Goal: Task Accomplishment & Management: Manage account settings

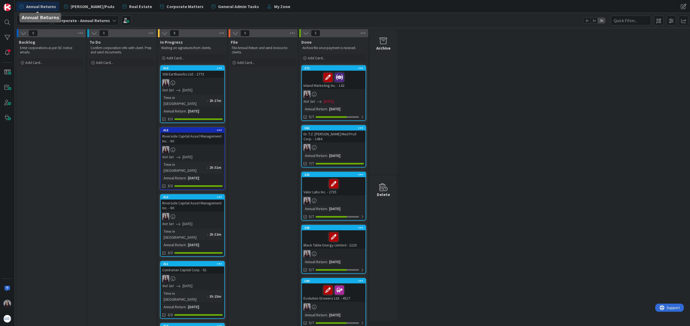
click at [112, 90] on div "To Do Confirm corporation info with client. Prep and send documents. Add Card..." at bounding box center [121, 305] width 69 height 536
click at [31, 62] on span "Add Card..." at bounding box center [33, 62] width 17 height 5
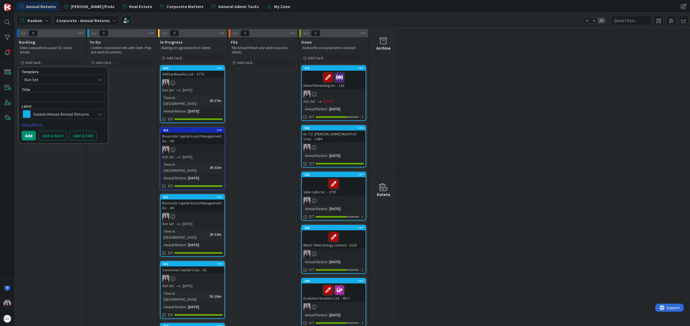
click at [68, 81] on span "Not Set" at bounding box center [57, 79] width 67 height 7
click at [71, 102] on span "Saskatchewan Annual Returns" at bounding box center [67, 102] width 77 height 7
type textarea "x"
type textarea "Saskatchewan Annual Returns"
click at [89, 136] on button "Add & Edit" at bounding box center [83, 136] width 27 height 10
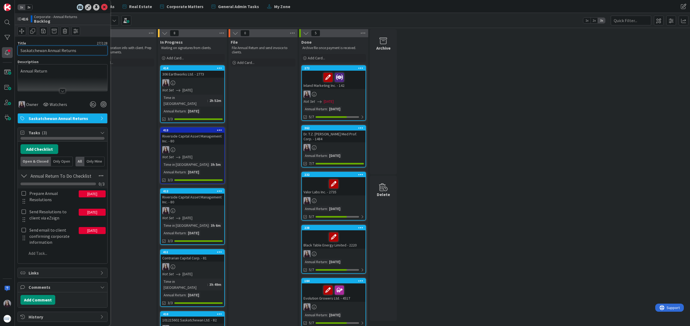
drag, startPoint x: 80, startPoint y: 52, endPoint x: 12, endPoint y: 48, distance: 67.3
click at [12, 48] on div "1x 2x ID 416 Corporate - Annual Returns Backlog Title 27 / 128 Saskatchewan Ann…" at bounding box center [7, 163] width 15 height 326
type input "102135456 Saskatchewan Ltd. - 3199"
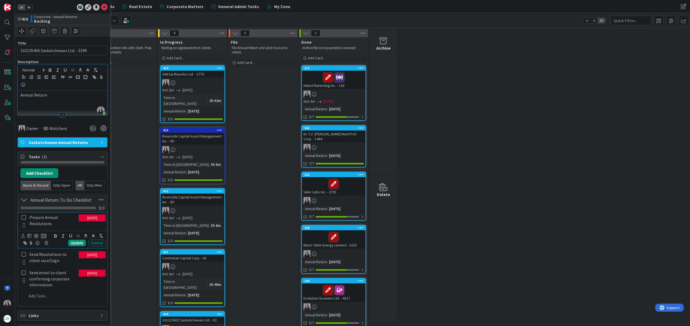
click at [25, 217] on icon at bounding box center [24, 217] width 4 height 5
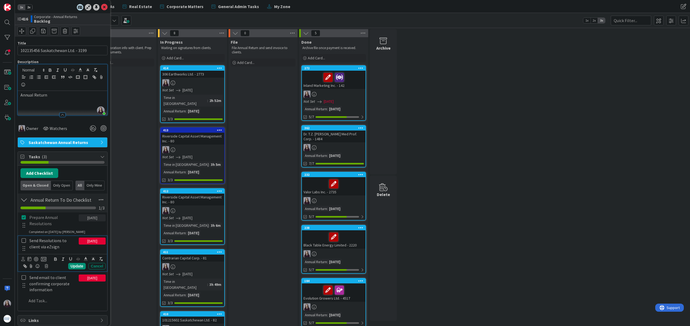
click at [24, 241] on icon at bounding box center [24, 240] width 4 height 5
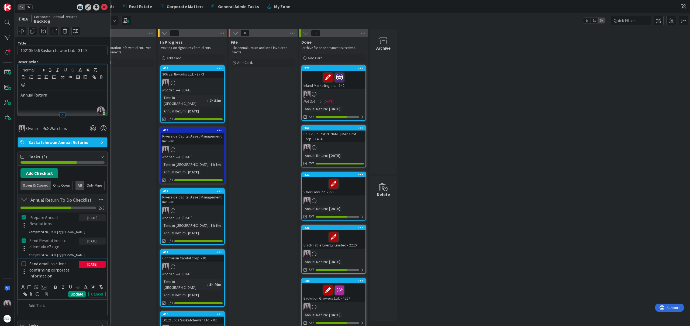
click at [24, 263] on icon at bounding box center [24, 263] width 4 height 5
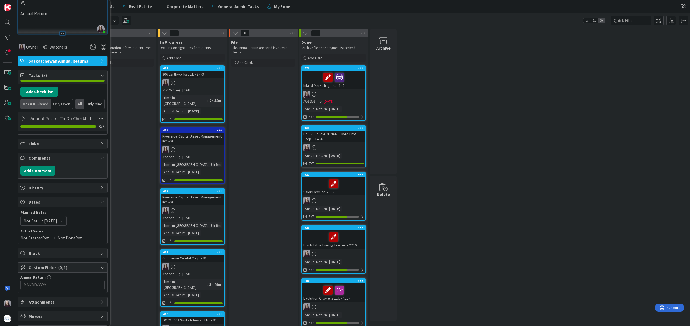
scroll to position [95, 0]
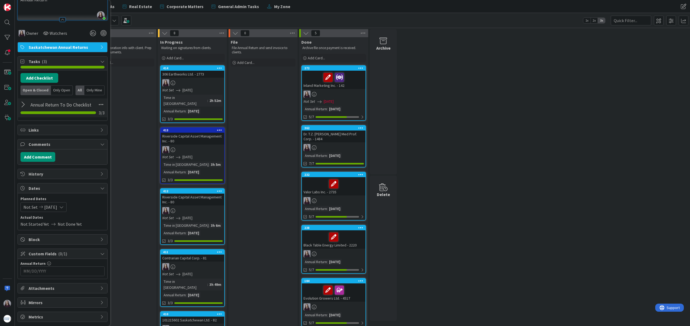
click at [65, 207] on div "Not Set [DATE]" at bounding box center [43, 207] width 46 height 10
click at [97, 223] on icon "Move forward to switch to the next month." at bounding box center [94, 224] width 5 height 5
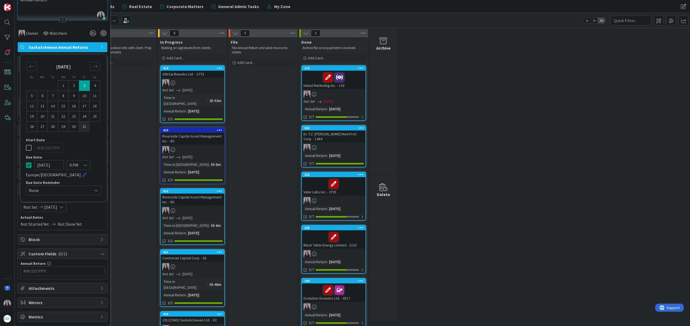
click at [85, 125] on td "31" at bounding box center [84, 127] width 11 height 10
type input "[DATE]"
click at [84, 128] on td "31" at bounding box center [84, 127] width 11 height 10
type input "[DATE]"
click at [30, 148] on icon at bounding box center [29, 147] width 6 height 6
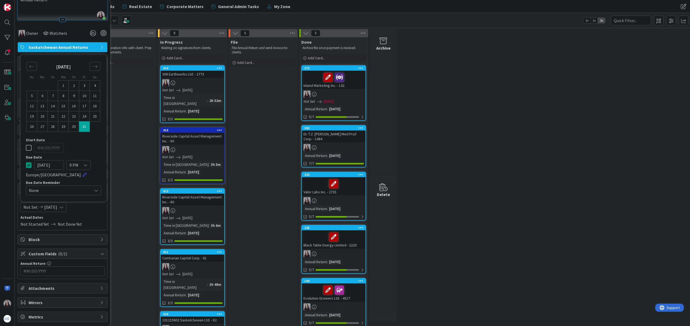
click at [63, 272] on input "MM/DD/YYYY" at bounding box center [62, 271] width 78 height 9
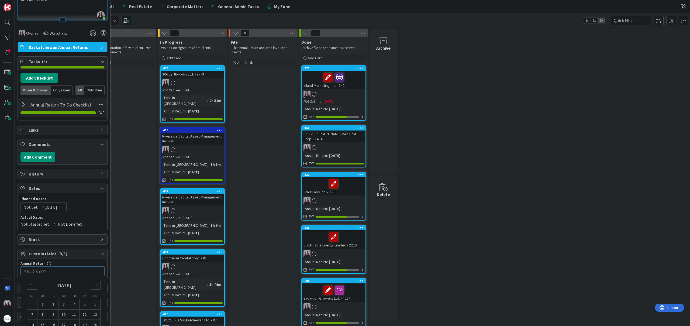
scroll to position [126, 0]
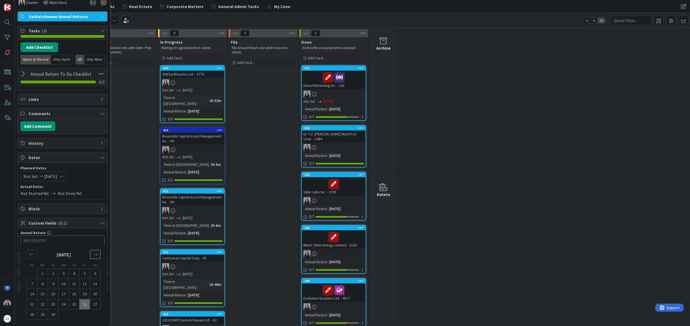
click at [93, 251] on div "Move forward to switch to the next month." at bounding box center [95, 254] width 11 height 9
click at [84, 314] on td "31" at bounding box center [85, 314] width 11 height 10
type input "[DATE]"
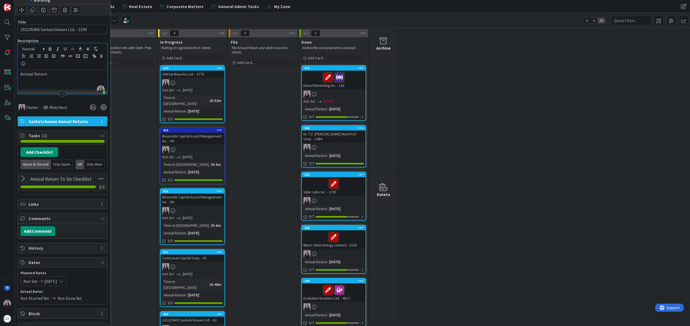
scroll to position [0, 0]
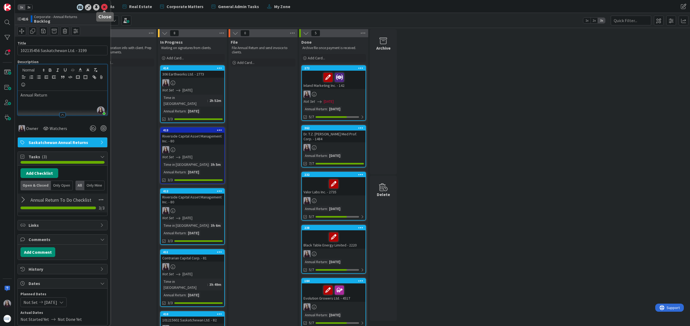
click at [103, 8] on icon at bounding box center [104, 7] width 6 height 6
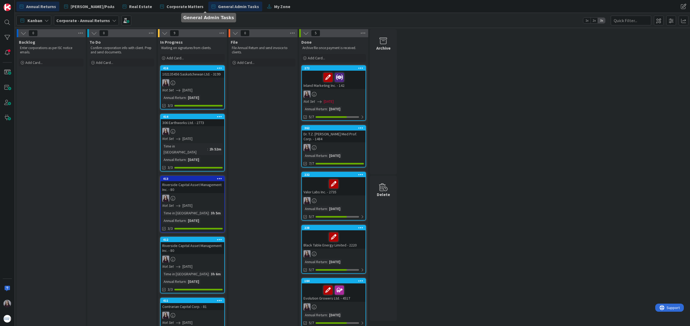
drag, startPoint x: 67, startPoint y: 73, endPoint x: 201, endPoint y: 4, distance: 150.8
click at [43, 61] on div "Add Card..." at bounding box center [51, 62] width 65 height 8
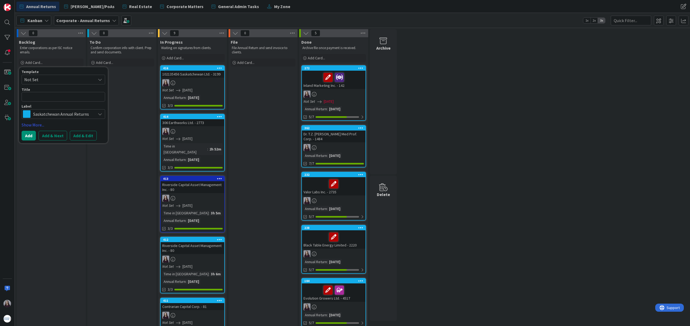
click at [58, 78] on span "Not Set" at bounding box center [57, 79] width 67 height 7
click at [60, 99] on span "Saskatchewan Annual Returns" at bounding box center [67, 102] width 77 height 7
type textarea "x"
type textarea "Saskatchewan Annual Returns"
click at [89, 135] on button "Add & Edit" at bounding box center [83, 136] width 27 height 10
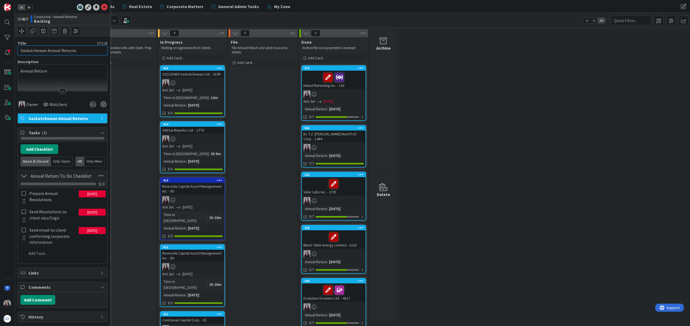
drag, startPoint x: 79, startPoint y: 49, endPoint x: 0, endPoint y: 45, distance: 79.4
click at [0, 45] on div "1x 2x ID 417 Corporate - Annual Returns Backlog Title 27 / 128 Saskatchewan Ann…" at bounding box center [7, 163] width 15 height 326
type input "Hydro-Tech Plumbing and Heating Ltd. - 2780"
click at [74, 66] on div "Brea Childerhose just joined Annual Return" at bounding box center [62, 77] width 89 height 27
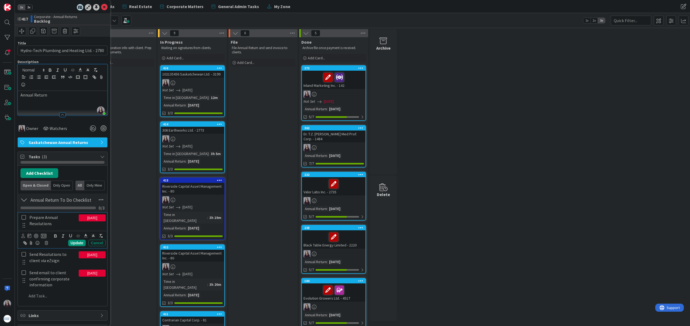
click at [23, 219] on icon at bounding box center [24, 217] width 4 height 5
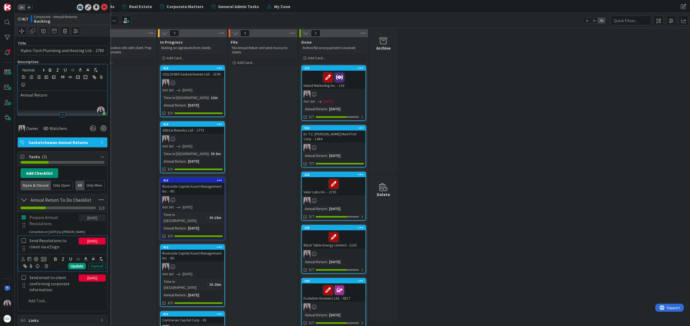
click at [24, 241] on icon at bounding box center [24, 240] width 4 height 5
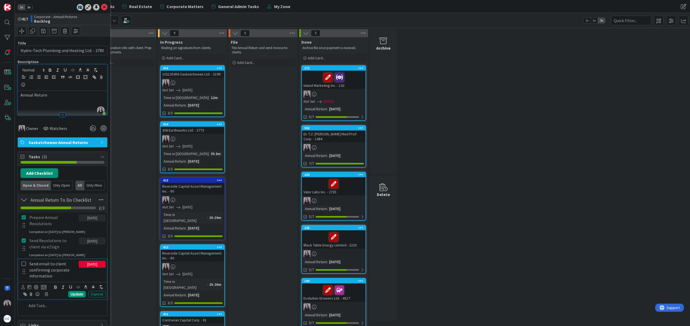
click at [22, 263] on icon at bounding box center [24, 263] width 4 height 5
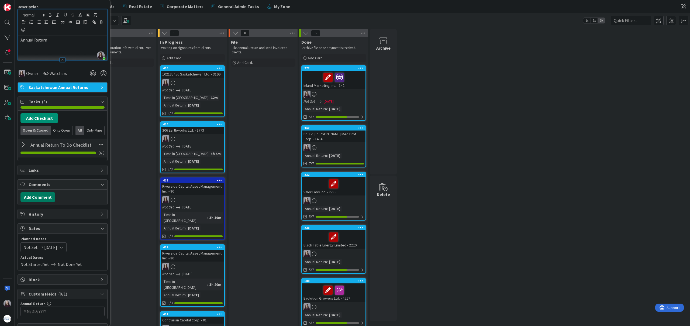
scroll to position [95, 0]
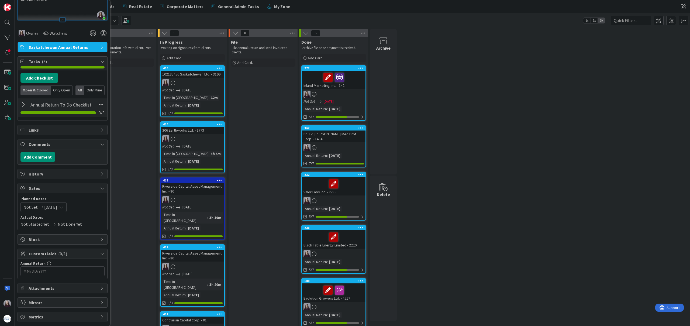
click at [66, 211] on div "Not Set [DATE]" at bounding box center [43, 207] width 46 height 10
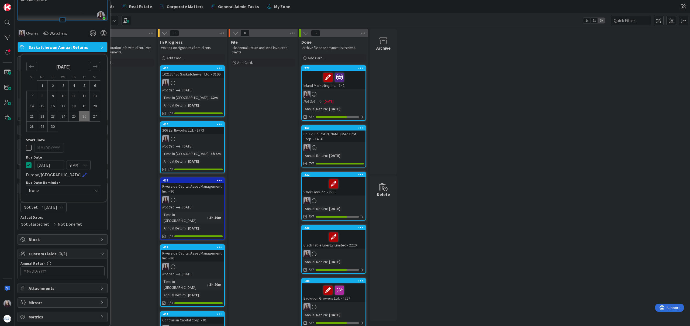
click at [95, 70] on div "Move forward to switch to the next month." at bounding box center [95, 66] width 11 height 9
click at [83, 129] on td "31" at bounding box center [84, 127] width 11 height 10
type input "[DATE]"
click at [83, 129] on td "31" at bounding box center [84, 127] width 11 height 10
type input "[DATE]"
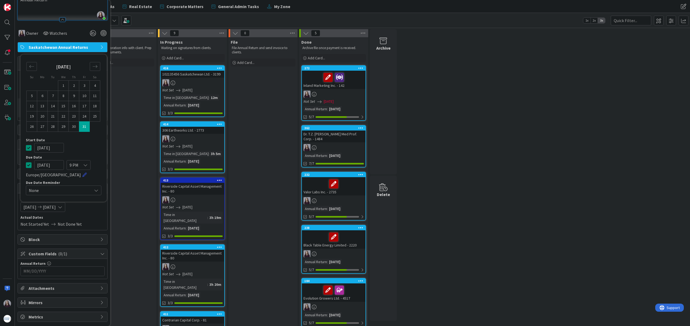
click at [28, 148] on icon at bounding box center [29, 147] width 6 height 6
click at [53, 270] on input "MM/DD/YYYY" at bounding box center [62, 271] width 78 height 9
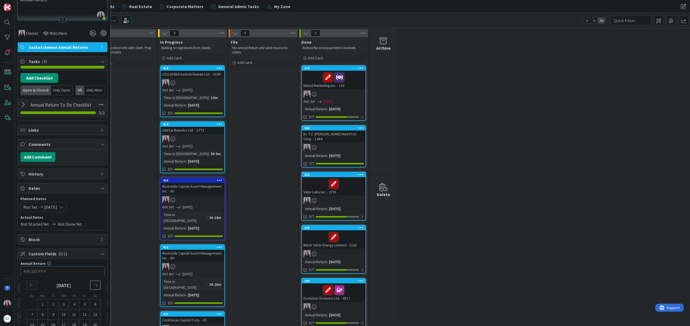
drag, startPoint x: 91, startPoint y: 286, endPoint x: 87, endPoint y: 283, distance: 5.8
click at [91, 286] on div "Move forward to switch to the next month." at bounding box center [95, 285] width 11 height 9
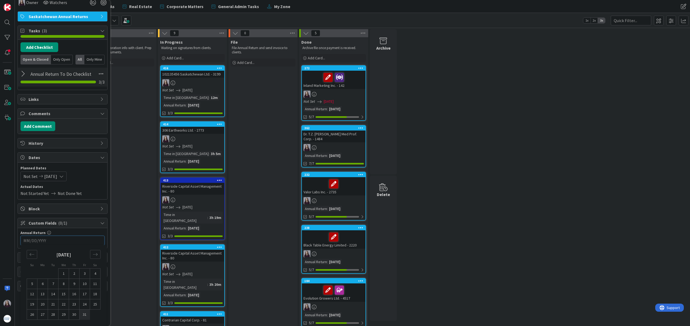
click at [84, 318] on td "31" at bounding box center [85, 314] width 11 height 10
type input "[DATE]"
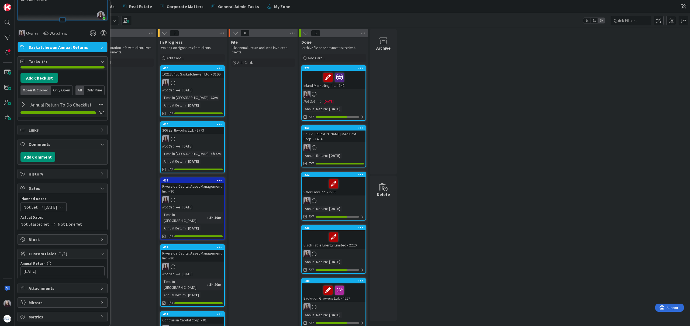
scroll to position [0, 0]
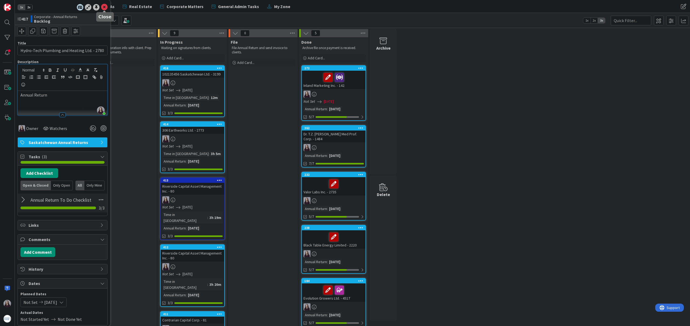
click at [104, 8] on icon at bounding box center [104, 7] width 6 height 6
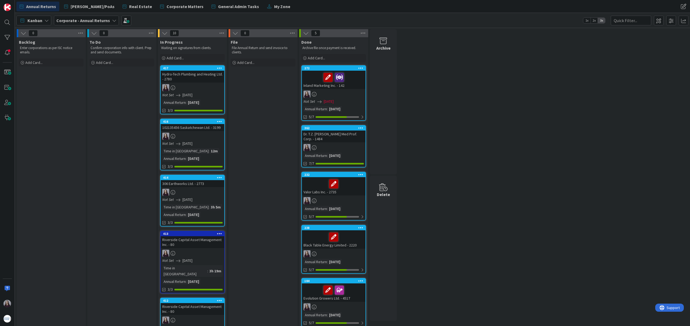
drag, startPoint x: 60, startPoint y: 71, endPoint x: 313, endPoint y: 8, distance: 261.5
click at [40, 61] on span "Add Card..." at bounding box center [33, 62] width 17 height 5
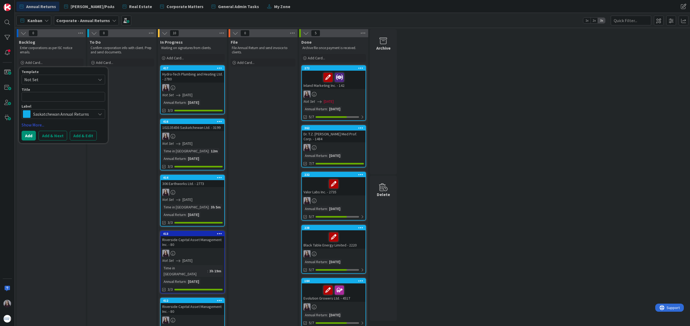
click at [78, 79] on span "Not Set" at bounding box center [57, 79] width 67 height 7
click at [77, 101] on span "Saskatchewan Annual Returns" at bounding box center [67, 102] width 77 height 7
type textarea "x"
type textarea "Saskatchewan Annual Returns"
click at [87, 136] on button "Add & Edit" at bounding box center [83, 136] width 27 height 10
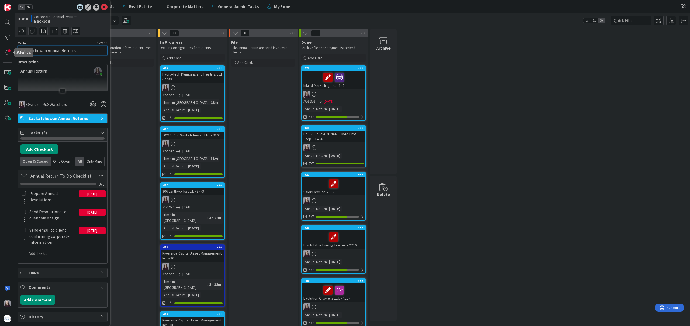
drag, startPoint x: 7, startPoint y: 50, endPoint x: 0, endPoint y: 50, distance: 7.0
click at [0, 50] on div "1x 2x ID 418 Corporate - Annual Returns Backlog Title 27 / 128 Saskatchewan Ann…" at bounding box center [7, 163] width 15 height 326
type input "Vandelay Industries Ltd. - 1767"
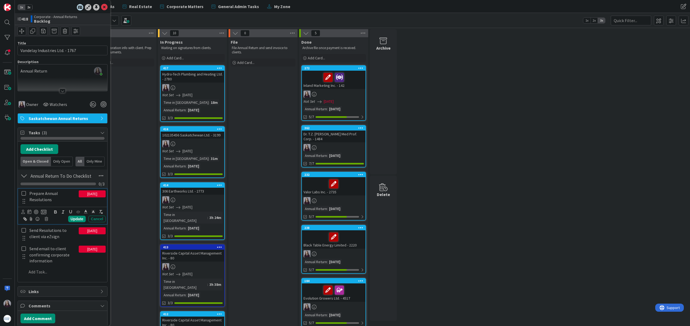
click at [23, 193] on icon at bounding box center [24, 193] width 4 height 5
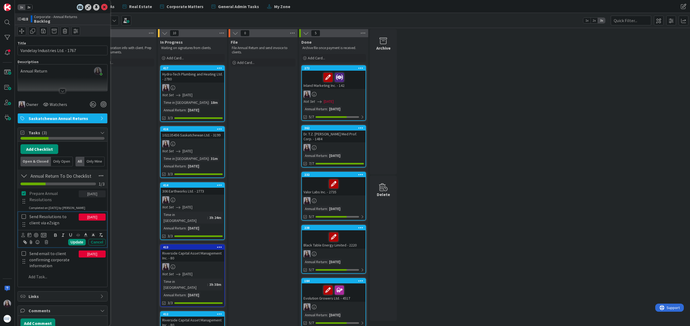
click at [25, 217] on icon at bounding box center [24, 216] width 4 height 5
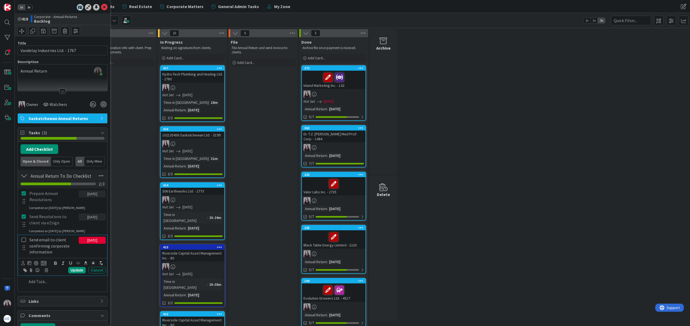
click at [23, 239] on icon at bounding box center [24, 239] width 4 height 5
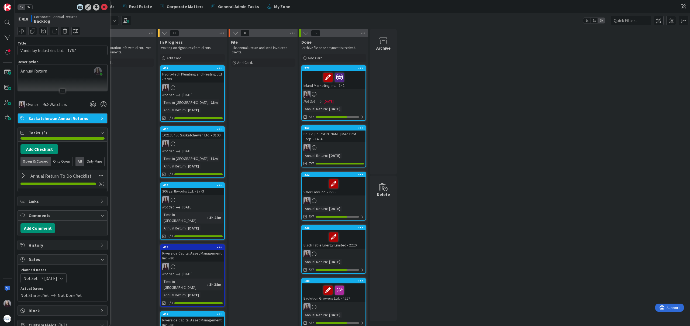
scroll to position [71, 0]
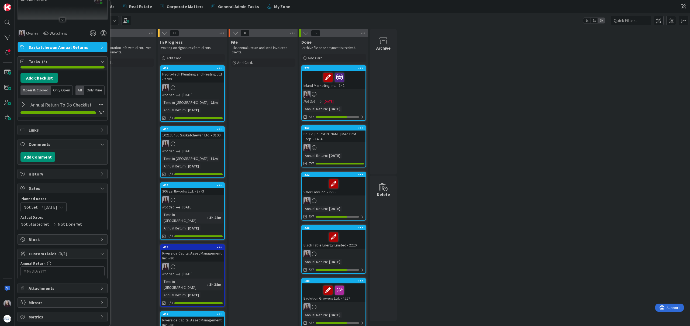
click at [67, 206] on div "Not Set [DATE]" at bounding box center [43, 207] width 46 height 10
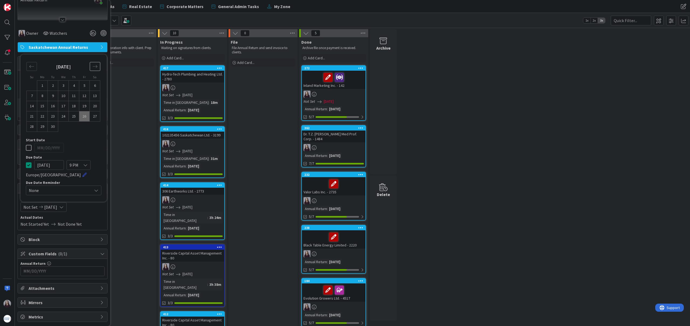
click at [93, 64] on icon "Move forward to switch to the next month." at bounding box center [94, 66] width 5 height 5
click at [84, 128] on td "31" at bounding box center [84, 127] width 11 height 10
type input "[DATE]"
click at [84, 128] on td "31" at bounding box center [84, 127] width 11 height 10
type input "[DATE]"
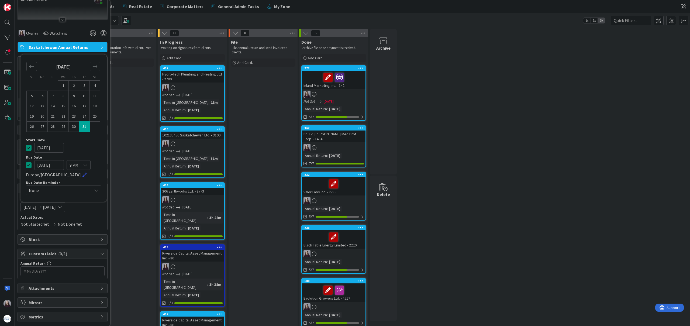
click at [30, 148] on icon at bounding box center [29, 147] width 6 height 6
click at [70, 273] on input "MM/DD/YYYY" at bounding box center [62, 271] width 78 height 9
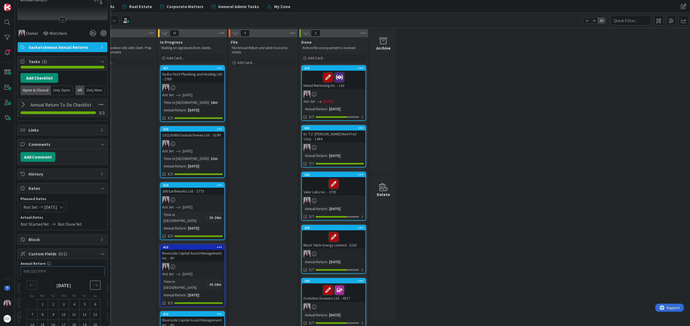
scroll to position [75, 0]
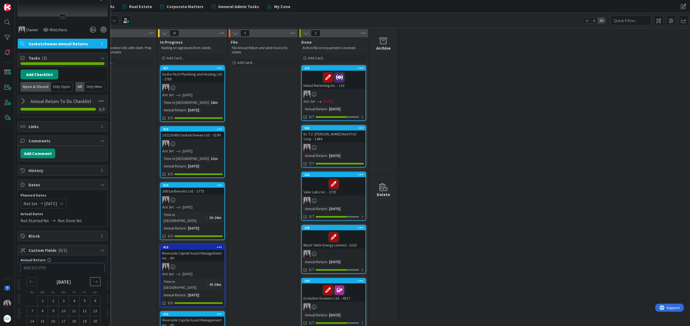
click at [91, 287] on div "[DATE]" at bounding box center [64, 283] width 74 height 23
click at [93, 283] on icon "Move forward to switch to the next month." at bounding box center [95, 281] width 5 height 5
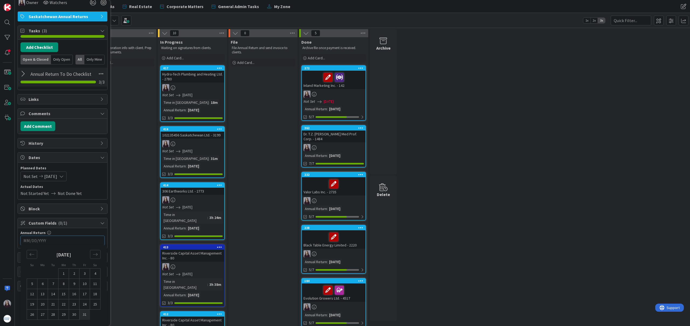
click at [84, 315] on td "31" at bounding box center [85, 314] width 11 height 10
type input "[DATE]"
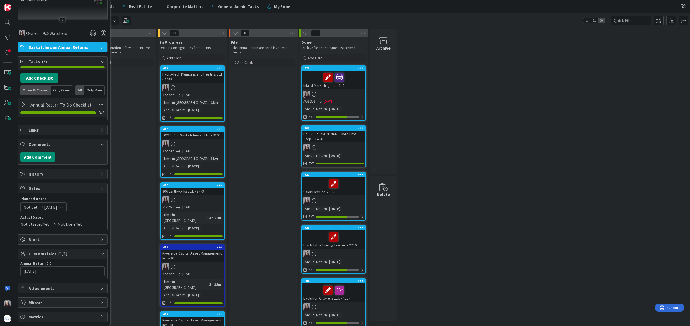
scroll to position [0, 0]
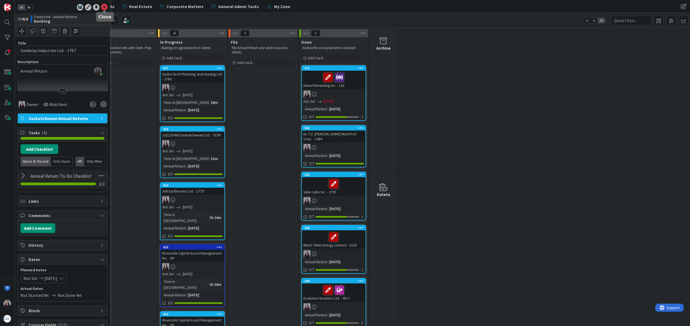
click at [104, 5] on icon at bounding box center [104, 7] width 6 height 6
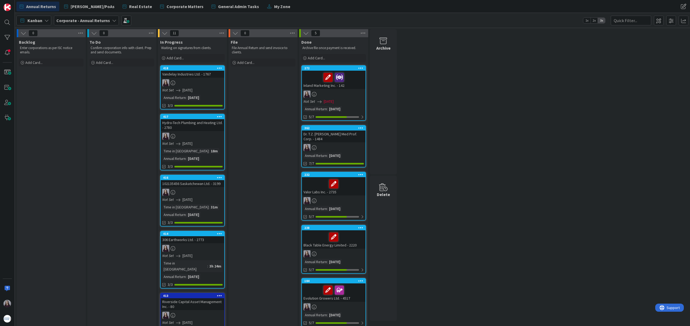
drag, startPoint x: 61, startPoint y: 73, endPoint x: 188, endPoint y: 1, distance: 145.5
click at [54, 62] on div "Add Card..." at bounding box center [51, 62] width 65 height 8
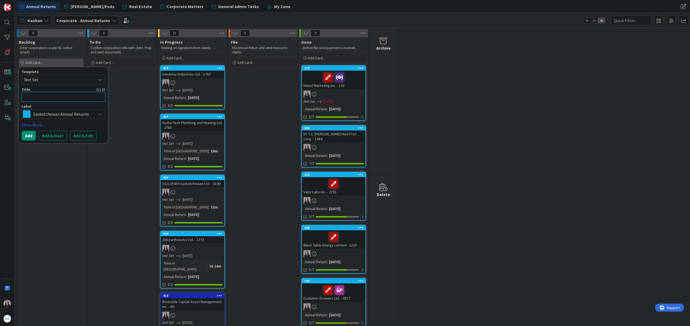
scroll to position [1, 0]
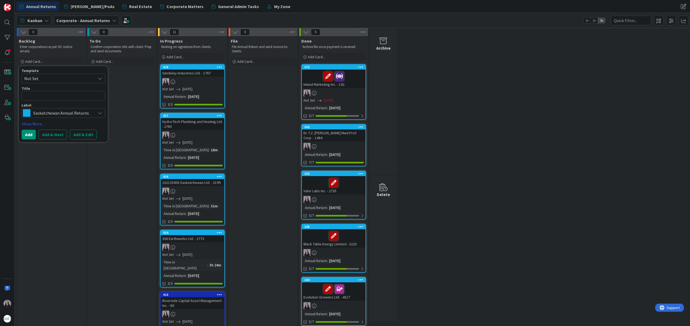
click at [77, 76] on span "Not Set" at bounding box center [57, 78] width 67 height 7
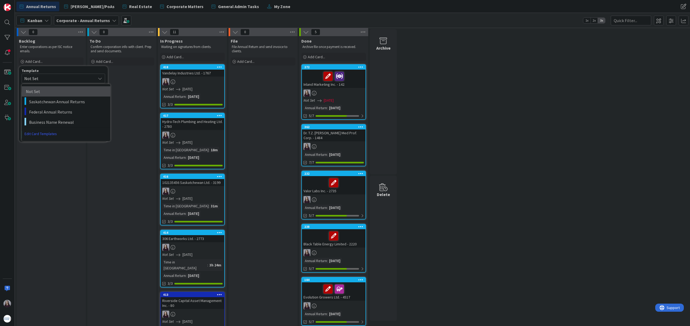
click at [81, 87] on link "Not Set" at bounding box center [66, 91] width 88 height 10
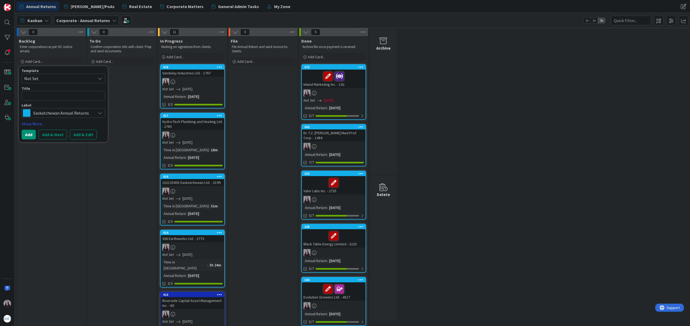
click at [85, 78] on span "Not Set" at bounding box center [57, 78] width 67 height 7
click at [80, 99] on span "Saskatchewan Annual Returns" at bounding box center [67, 101] width 77 height 7
type textarea "x"
type textarea "Saskatchewan Annual Returns"
click at [87, 135] on button "Add & Edit" at bounding box center [83, 135] width 27 height 10
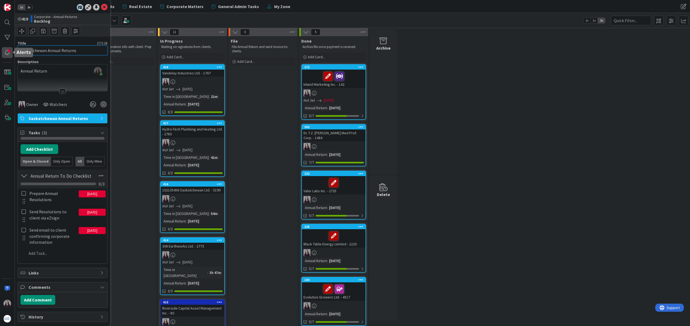
drag, startPoint x: 76, startPoint y: 53, endPoint x: 6, endPoint y: 50, distance: 70.4
click at [6, 50] on div "1x 2x ID 419 Corporate - Annual Returns Backlog Title 27 / 128 Saskatchewan Ann…" at bounding box center [7, 163] width 15 height 326
type input "[PERSON_NAME] Medical Professional Corporation - 1141"
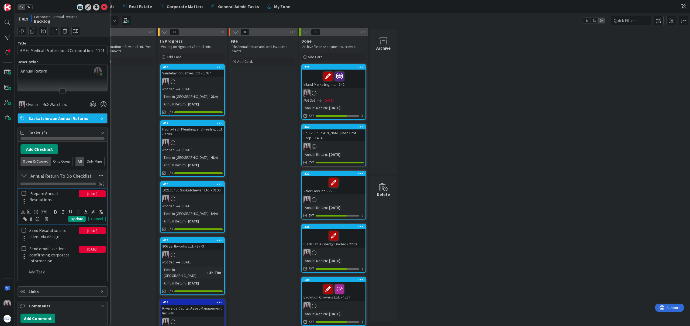
click at [23, 192] on icon at bounding box center [24, 193] width 4 height 5
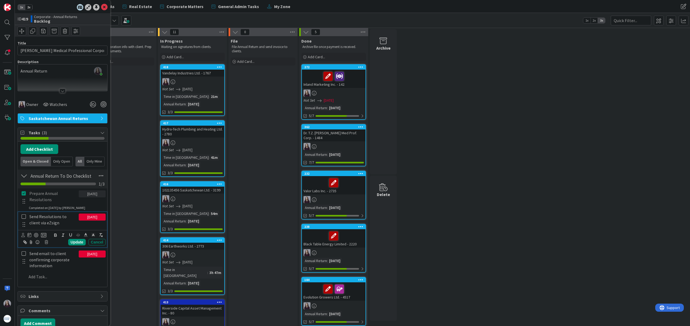
click at [23, 215] on icon at bounding box center [24, 216] width 4 height 5
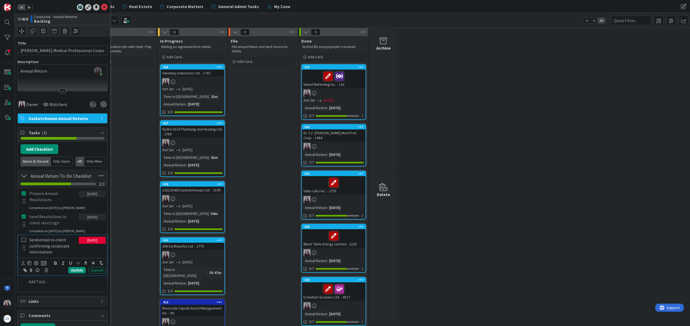
click at [23, 238] on icon at bounding box center [24, 239] width 4 height 5
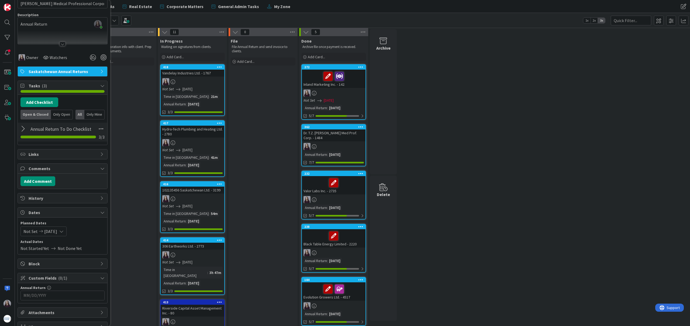
scroll to position [71, 0]
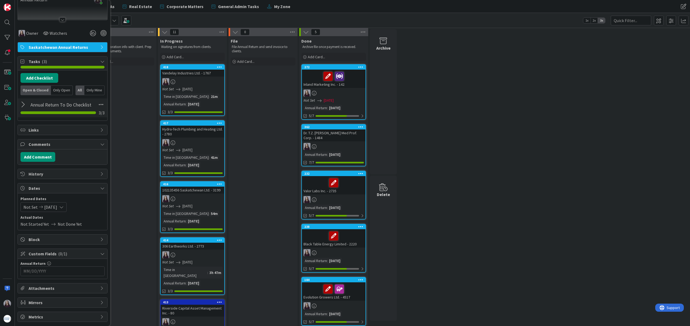
click at [64, 210] on div "Not Set [DATE]" at bounding box center [43, 207] width 46 height 10
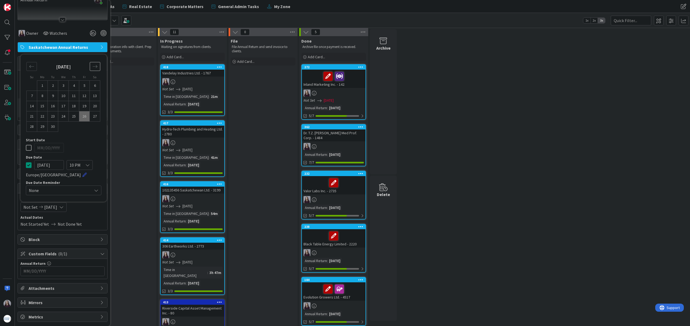
click at [96, 66] on icon "Move forward to switch to the next month." at bounding box center [94, 66] width 5 height 5
click at [86, 128] on td "31" at bounding box center [84, 127] width 11 height 10
type input "[DATE]"
click at [86, 128] on td "31" at bounding box center [84, 127] width 11 height 10
type input "[DATE]"
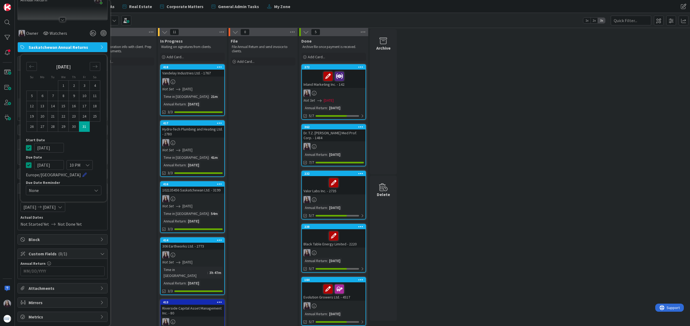
click at [27, 148] on icon at bounding box center [29, 147] width 6 height 6
click at [66, 274] on input "MM/DD/YYYY" at bounding box center [62, 271] width 78 height 9
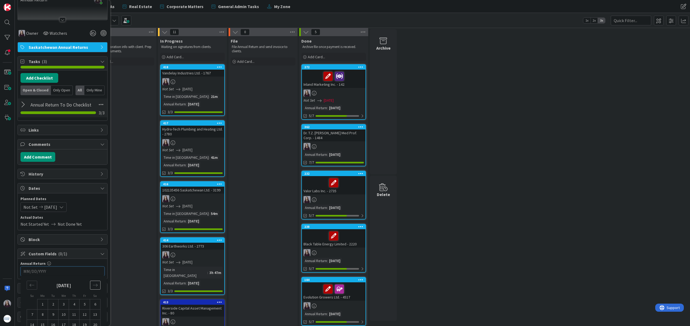
click at [92, 285] on div "Move forward to switch to the next month." at bounding box center [95, 285] width 11 height 9
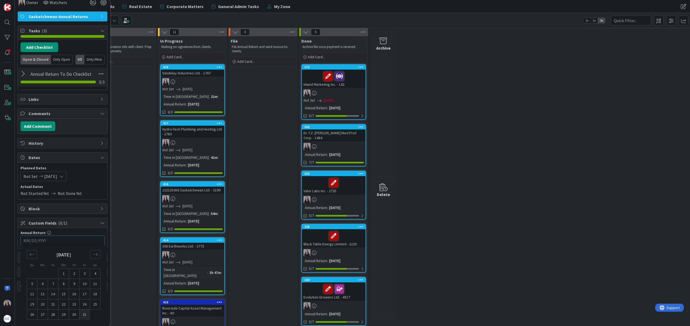
click at [85, 317] on td "31" at bounding box center [85, 314] width 11 height 10
type input "[DATE]"
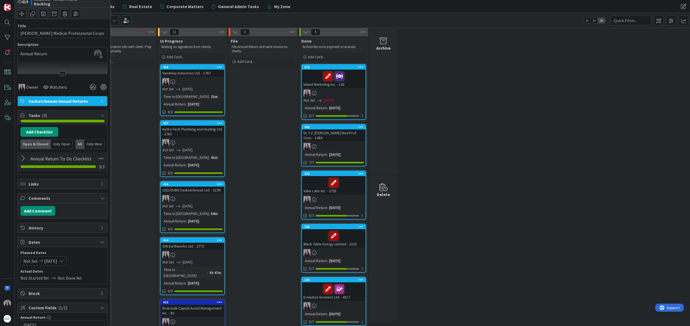
scroll to position [0, 0]
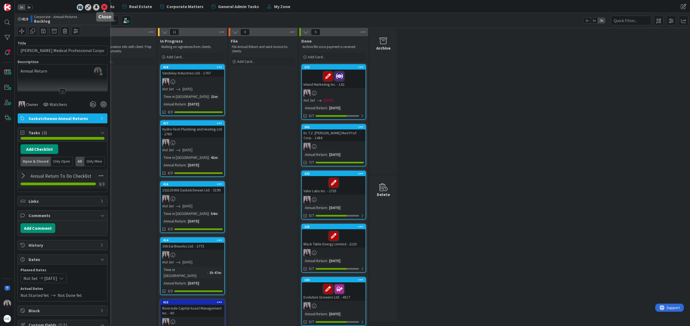
click at [103, 6] on icon at bounding box center [104, 7] width 6 height 6
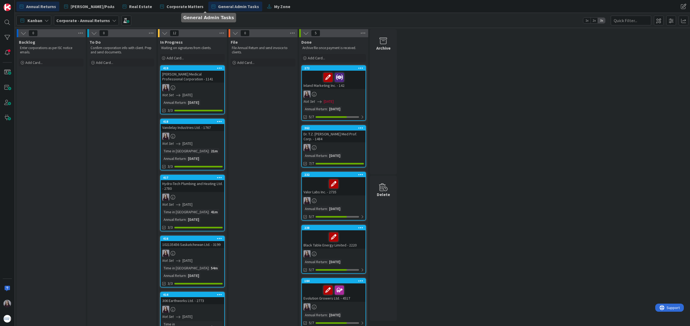
drag, startPoint x: 70, startPoint y: 71, endPoint x: 209, endPoint y: 7, distance: 153.5
click at [53, 62] on div "Add Card..." at bounding box center [51, 62] width 65 height 8
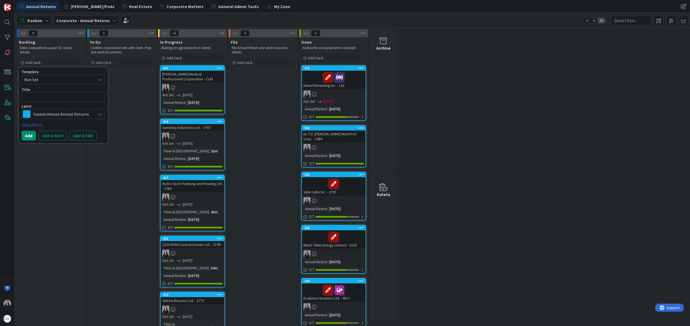
click at [56, 79] on span "Not Set" at bounding box center [57, 79] width 67 height 7
click at [71, 104] on span "Saskatchewan Annual Returns" at bounding box center [67, 102] width 77 height 7
type textarea "x"
type textarea "Saskatchewan Annual Returns"
click at [88, 133] on button "Add & Edit" at bounding box center [83, 136] width 27 height 10
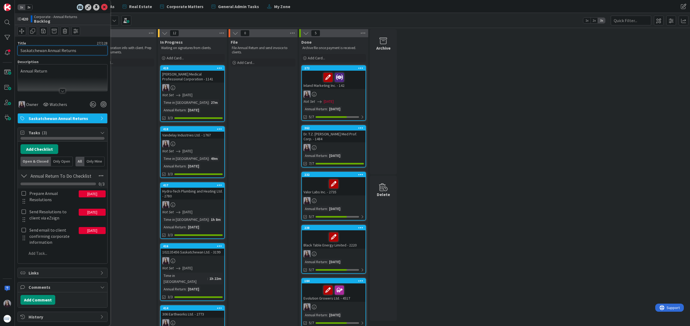
drag, startPoint x: 85, startPoint y: 49, endPoint x: 0, endPoint y: 44, distance: 85.6
click at [0, 44] on div "1x 2x ID 420 Corporate - Annual Returns Backlog Title 27 / 128 Saskatchewan Ann…" at bounding box center [7, 163] width 15 height 326
type input "102134122 Saskatchewan Ltd. - 2760"
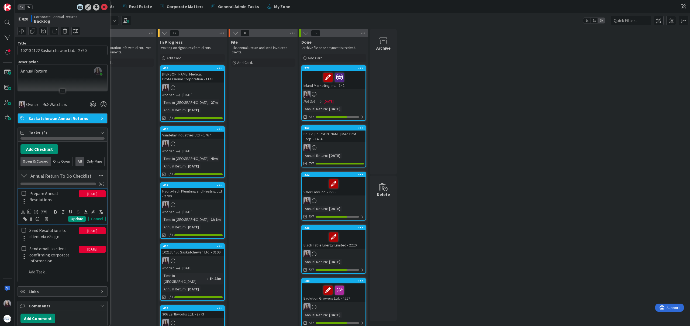
click at [25, 193] on icon at bounding box center [24, 193] width 4 height 5
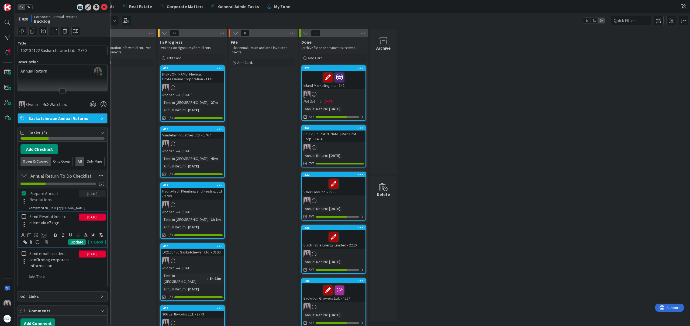
click at [23, 218] on icon at bounding box center [24, 216] width 4 height 5
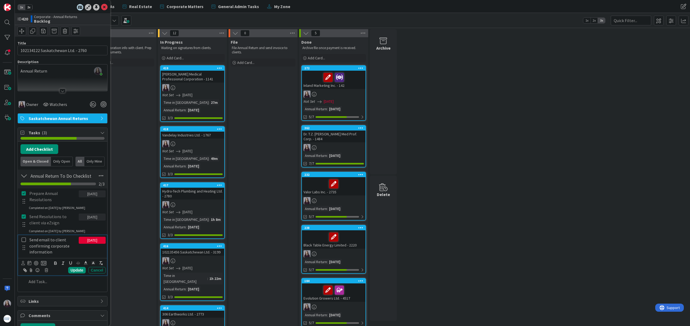
click at [23, 240] on icon at bounding box center [24, 239] width 4 height 5
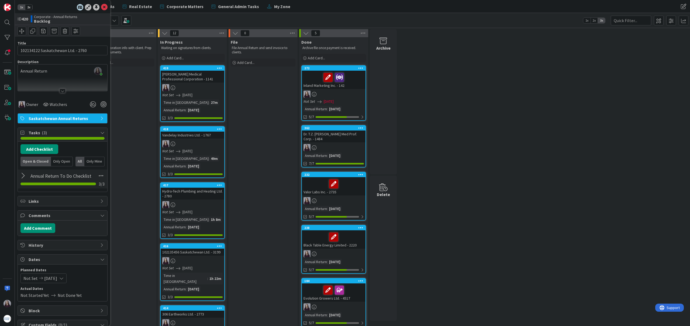
scroll to position [71, 0]
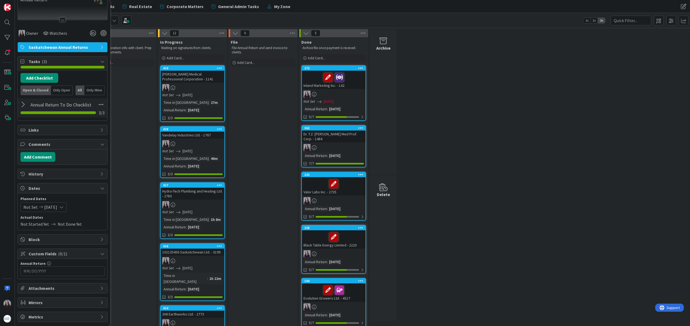
click at [64, 206] on icon at bounding box center [61, 207] width 4 height 4
click at [97, 225] on icon "Move forward to switch to the next month." at bounding box center [94, 224] width 5 height 5
click at [83, 288] on td "31" at bounding box center [84, 285] width 11 height 10
type input "[DATE]"
click at [83, 287] on td "31" at bounding box center [84, 285] width 11 height 10
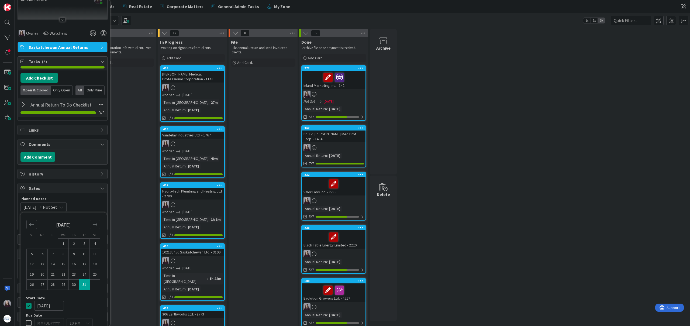
type input "[DATE]"
click at [28, 307] on icon at bounding box center [29, 305] width 6 height 6
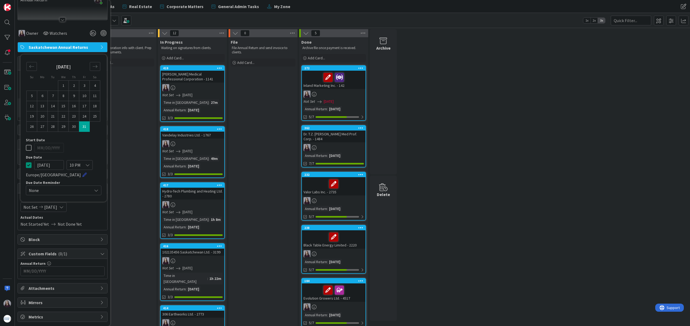
click at [79, 271] on input "MM/DD/YYYY" at bounding box center [62, 271] width 78 height 9
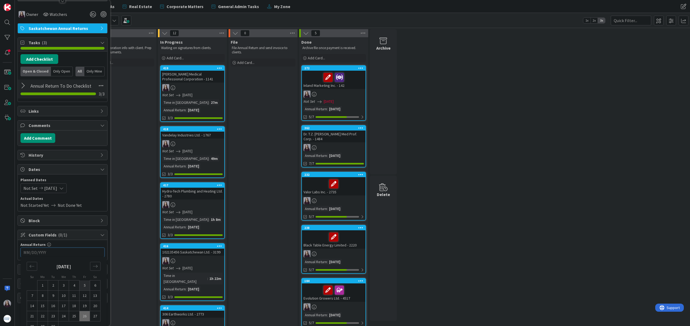
scroll to position [102, 0]
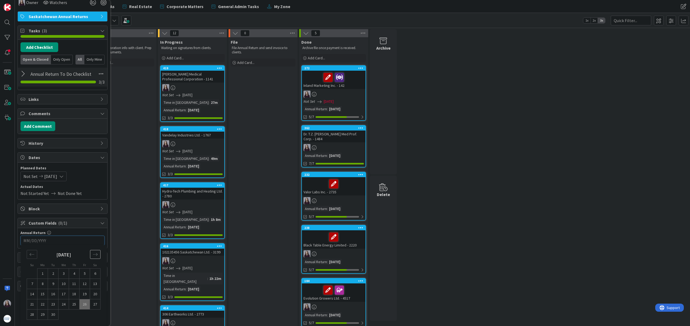
click at [93, 253] on icon "Move forward to switch to the next month." at bounding box center [95, 254] width 5 height 5
click at [85, 317] on td "31" at bounding box center [85, 314] width 11 height 10
type input "[DATE]"
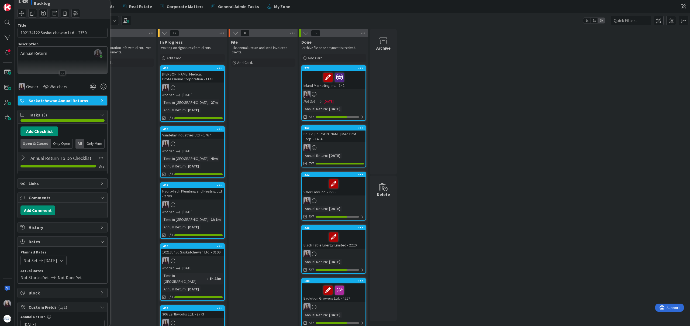
scroll to position [0, 0]
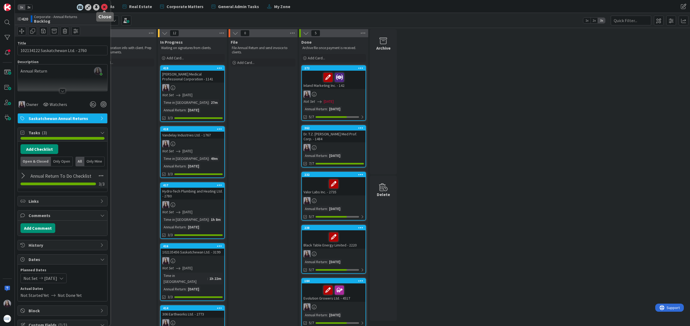
click at [102, 6] on icon at bounding box center [104, 7] width 6 height 6
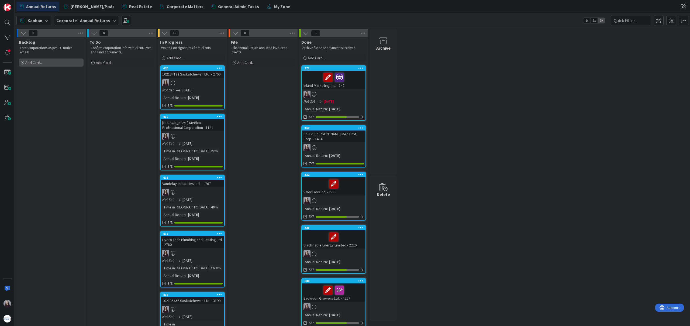
click at [43, 60] on div "Add Card..." at bounding box center [51, 62] width 65 height 8
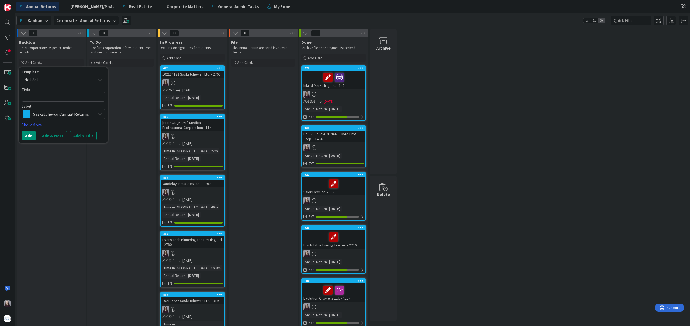
click at [54, 78] on span "Not Set" at bounding box center [57, 79] width 67 height 7
click at [59, 100] on span "Saskatchewan Annual Returns" at bounding box center [67, 102] width 77 height 7
type textarea "x"
type textarea "Saskatchewan Annual Returns"
click at [88, 135] on button "Add & Edit" at bounding box center [83, 136] width 27 height 10
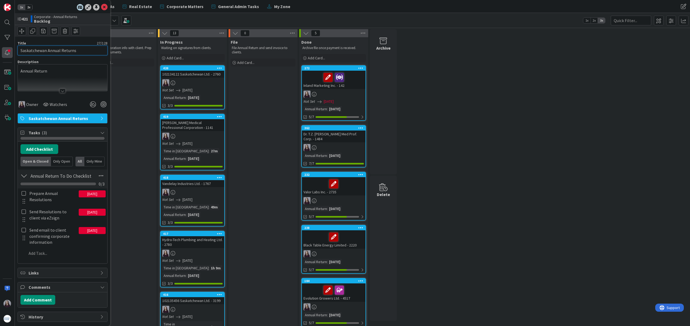
drag, startPoint x: 74, startPoint y: 53, endPoint x: 8, endPoint y: 50, distance: 65.8
click at [8, 50] on div "1x 2x ID 421 Corporate - Annual Returns Backlog Title 27 / 128 Saskatchewan Ann…" at bounding box center [7, 163] width 15 height 326
type input "s"
type input "I2I Vestcom Advisors Corporation - 2761"
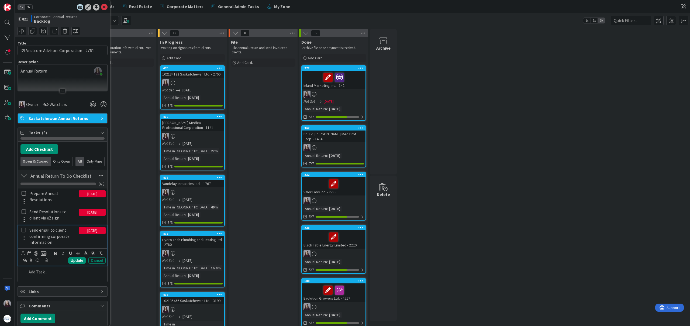
click at [23, 229] on icon at bounding box center [24, 230] width 4 height 5
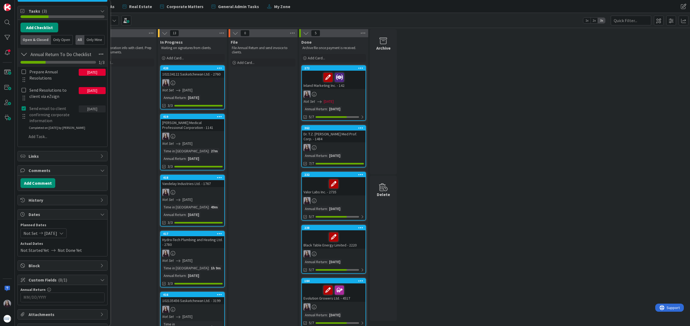
scroll to position [123, 0]
click at [64, 234] on icon at bounding box center [61, 232] width 4 height 4
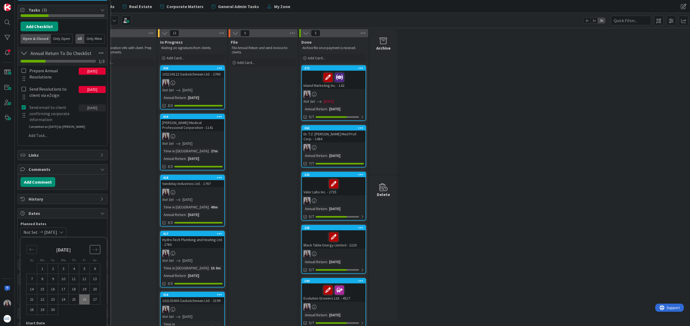
click at [97, 248] on icon "Move forward to switch to the next month." at bounding box center [94, 249] width 5 height 5
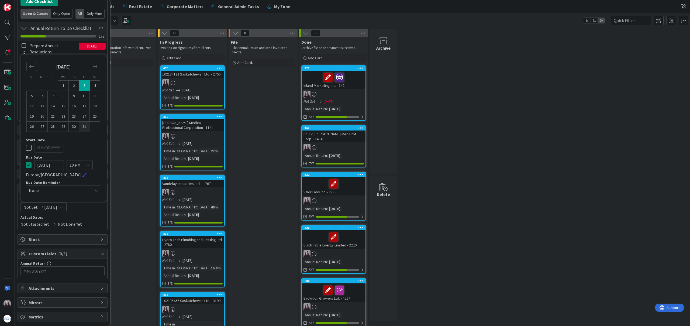
click at [82, 129] on td "31" at bounding box center [84, 127] width 11 height 10
type input "[DATE]"
click at [82, 129] on td "31" at bounding box center [84, 127] width 11 height 10
type input "[DATE]"
click at [27, 150] on icon at bounding box center [29, 147] width 6 height 6
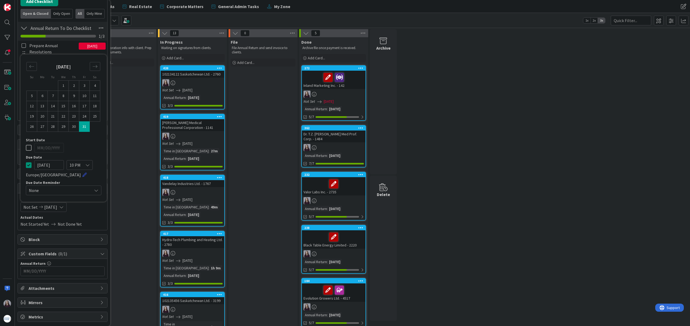
click at [78, 272] on input "MM/DD/YYYY" at bounding box center [62, 271] width 78 height 9
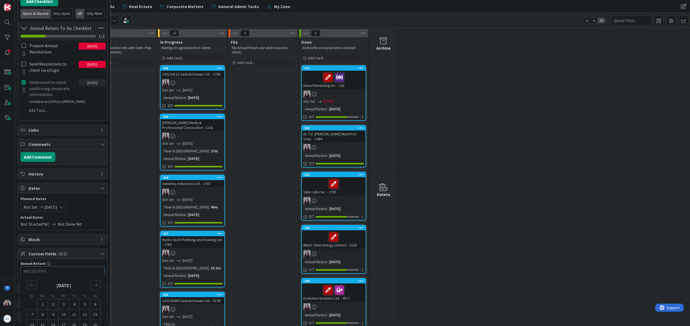
scroll to position [178, 0]
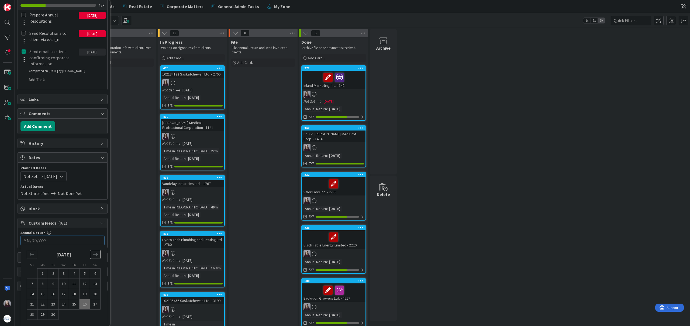
click at [93, 257] on icon "Move forward to switch to the next month." at bounding box center [95, 254] width 5 height 5
click at [87, 315] on td "31" at bounding box center [85, 314] width 11 height 10
type input "[DATE]"
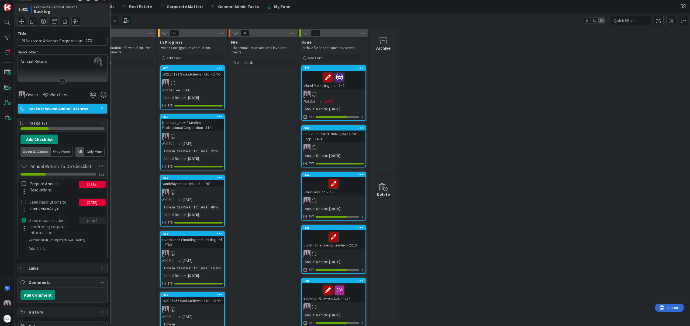
scroll to position [0, 0]
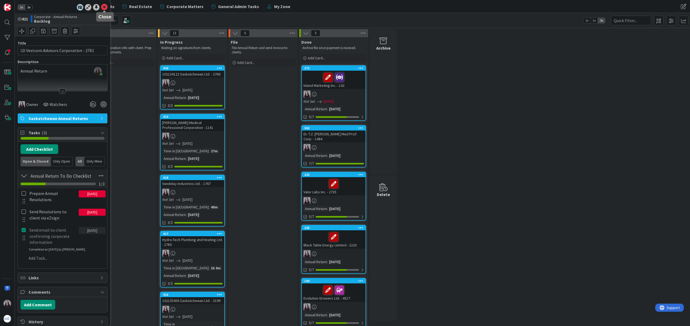
click at [102, 8] on icon at bounding box center [104, 7] width 6 height 6
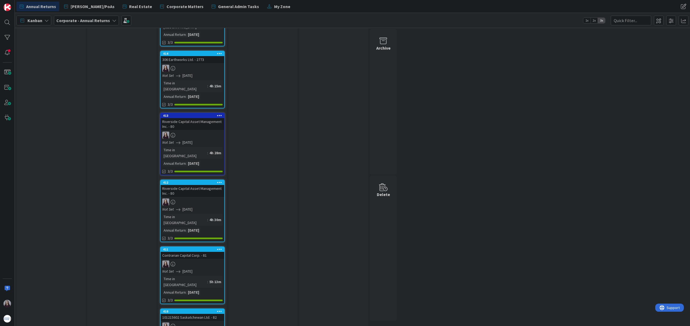
scroll to position [328, 0]
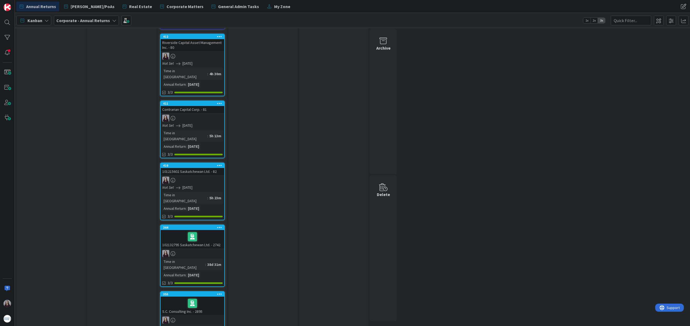
scroll to position [0, 0]
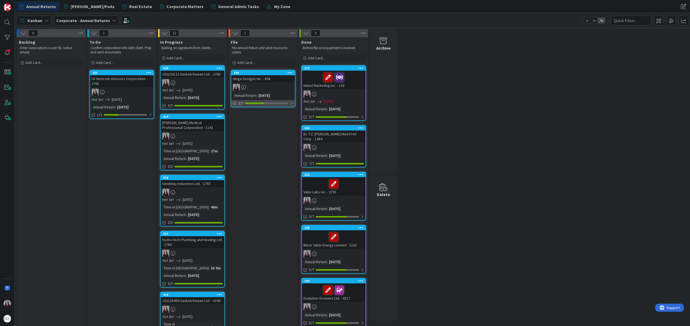
click at [291, 102] on div at bounding box center [291, 103] width 3 height 4
click at [277, 115] on div "Signed resolutions received from Directors" at bounding box center [266, 116] width 54 height 4
click at [291, 103] on div at bounding box center [292, 103] width 4 height 4
click at [291, 103] on div at bounding box center [291, 103] width 3 height 4
click at [286, 89] on div at bounding box center [263, 87] width 64 height 7
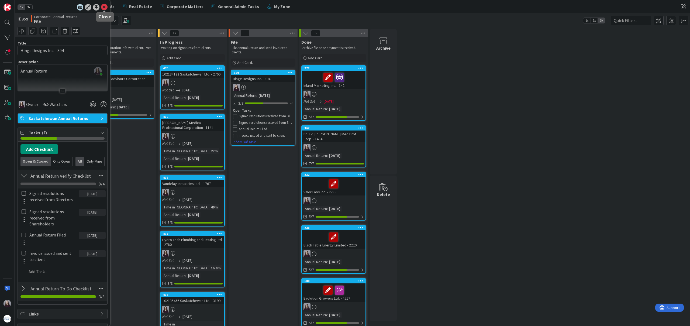
click at [104, 8] on icon at bounding box center [104, 7] width 6 height 6
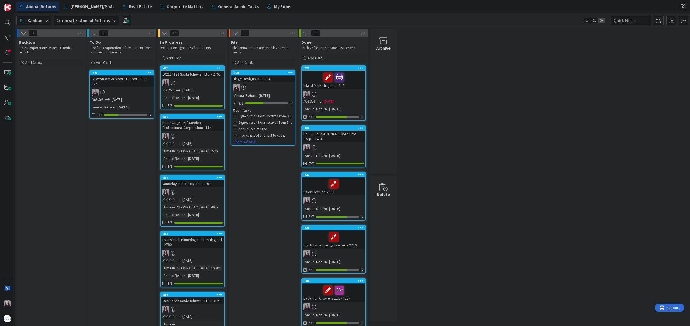
click at [235, 115] on icon at bounding box center [235, 116] width 4 height 4
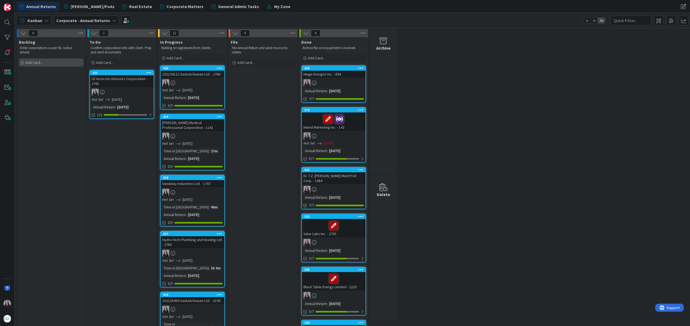
click at [55, 60] on div "Add Card..." at bounding box center [51, 62] width 65 height 8
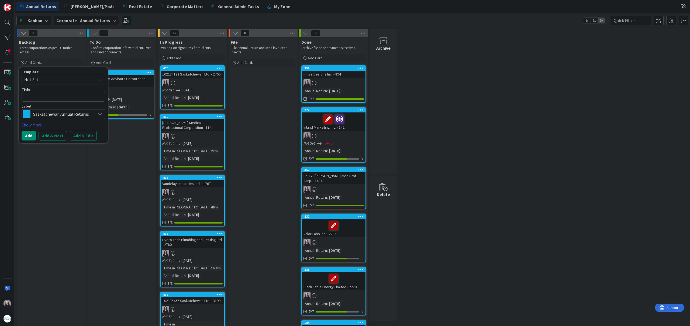
click at [61, 78] on span "Not Set" at bounding box center [57, 79] width 67 height 7
click at [68, 101] on span "Saskatchewan Annual Returns" at bounding box center [67, 102] width 77 height 7
type textarea "x"
type textarea "Saskatchewan Annual Returns"
click at [84, 134] on button "Add & Edit" at bounding box center [83, 136] width 27 height 10
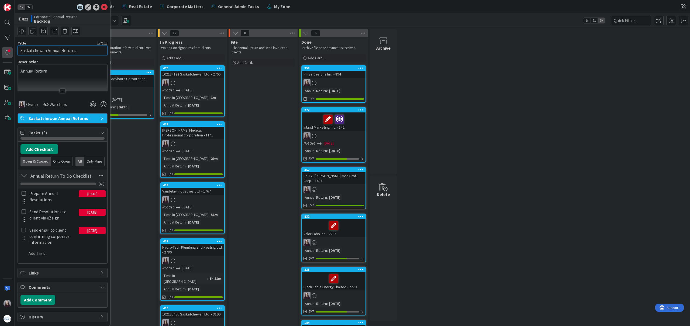
drag, startPoint x: 76, startPoint y: 51, endPoint x: 12, endPoint y: 51, distance: 64.4
click at [12, 51] on div "1x 2x ID 422 Corporate - Annual Returns Backlog Title 27 / 128 Saskatchewan Ann…" at bounding box center [7, 163] width 15 height 326
type input "Basin Asset Management General Partner Inc."
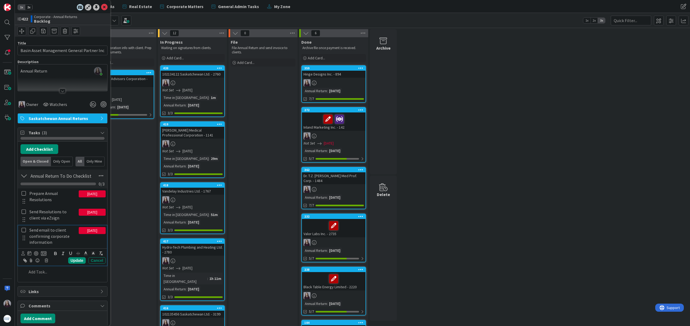
click at [24, 230] on icon at bounding box center [24, 230] width 4 height 5
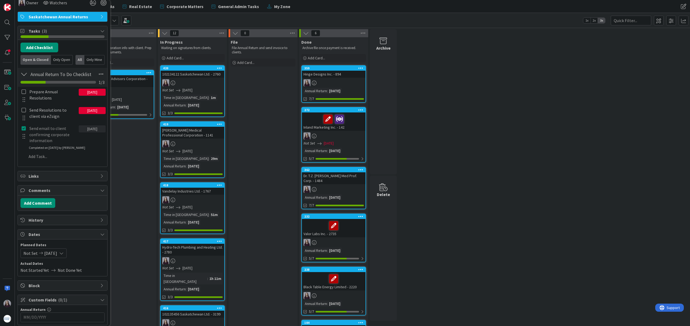
scroll to position [106, 0]
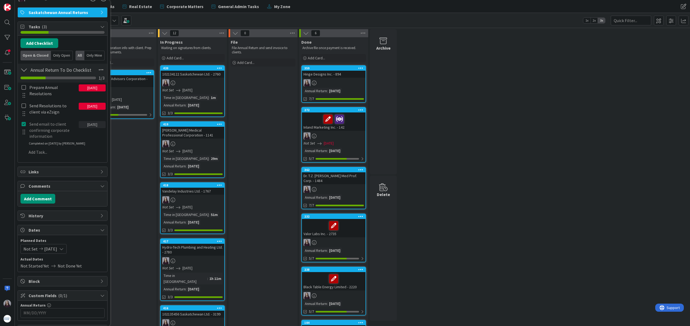
click at [64, 248] on icon at bounding box center [61, 249] width 4 height 4
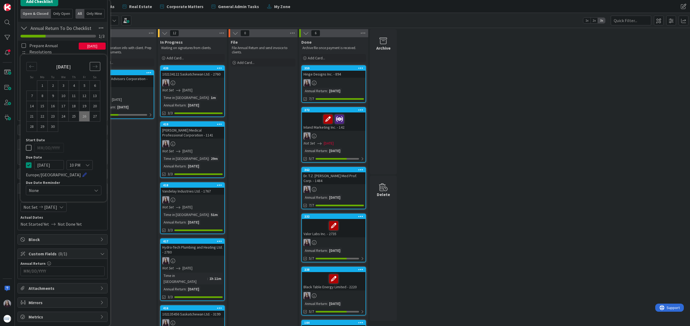
click at [96, 68] on icon "Move forward to switch to the next month." at bounding box center [94, 66] width 5 height 5
click at [81, 129] on td "31" at bounding box center [84, 127] width 11 height 10
type input "[DATE]"
click at [81, 129] on td "31" at bounding box center [84, 127] width 11 height 10
type input "[DATE]"
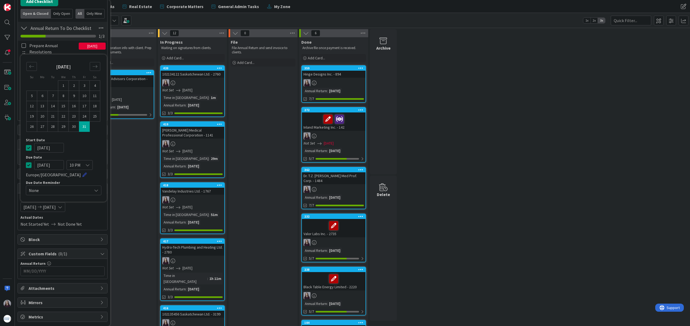
click at [26, 147] on icon at bounding box center [29, 147] width 6 height 6
click at [90, 274] on input "MM/DD/YYYY" at bounding box center [62, 271] width 78 height 9
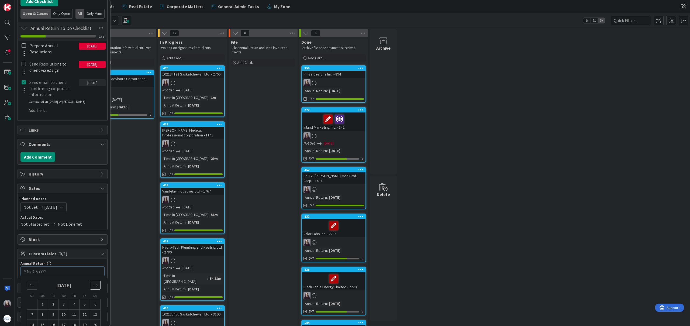
click at [96, 285] on icon "Move forward to switch to the next month." at bounding box center [95, 285] width 5 height 5
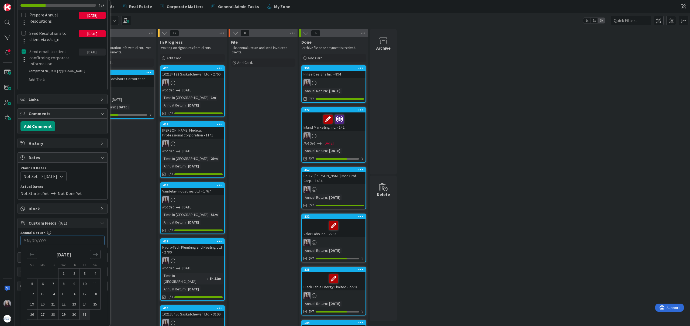
click at [84, 314] on td "31" at bounding box center [85, 314] width 11 height 10
type input "[DATE]"
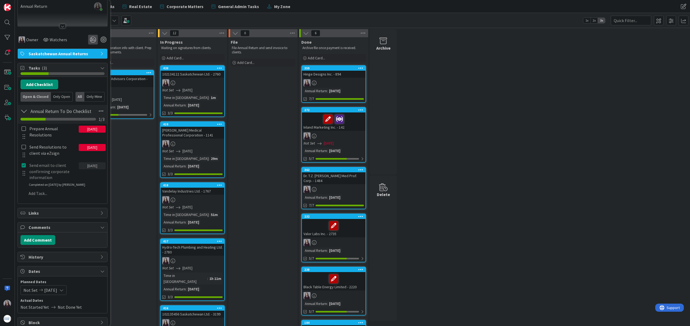
scroll to position [0, 0]
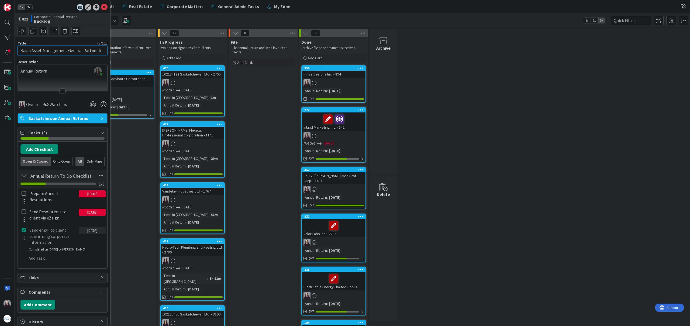
drag, startPoint x: 94, startPoint y: 49, endPoint x: 127, endPoint y: 52, distance: 32.5
click at [127, 52] on div "1x 2x ID 422 Corporate - Annual Returns Backlog Title 43 / 128 Basin Asset Mana…" at bounding box center [345, 163] width 690 height 326
type input "Basin Asset Management General Partner Inc. - 3411"
click at [105, 7] on icon at bounding box center [104, 7] width 6 height 6
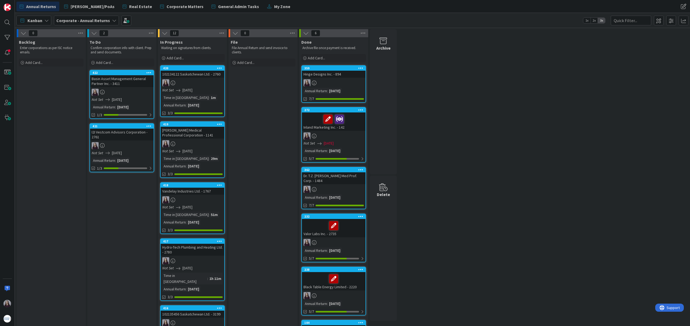
click at [145, 99] on div "Not Set [DATE]" at bounding box center [123, 100] width 62 height 6
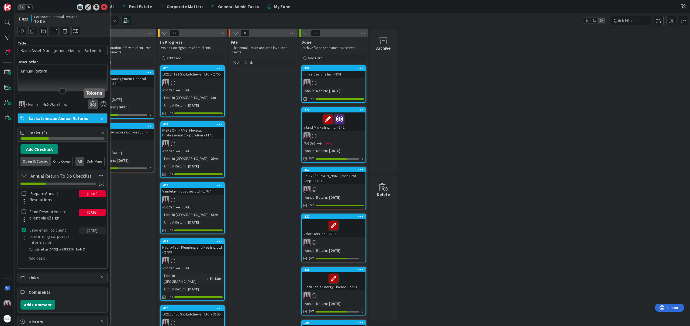
click at [94, 105] on icon at bounding box center [93, 104] width 10 height 10
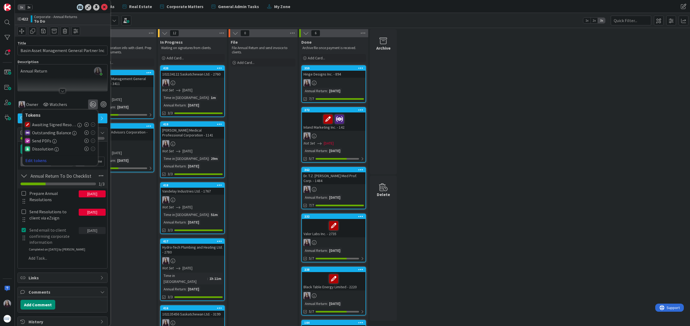
click at [85, 132] on icon at bounding box center [86, 132] width 4 height 4
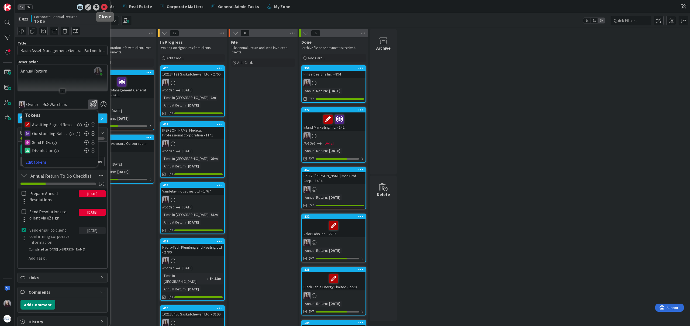
click at [106, 7] on icon at bounding box center [104, 7] width 6 height 6
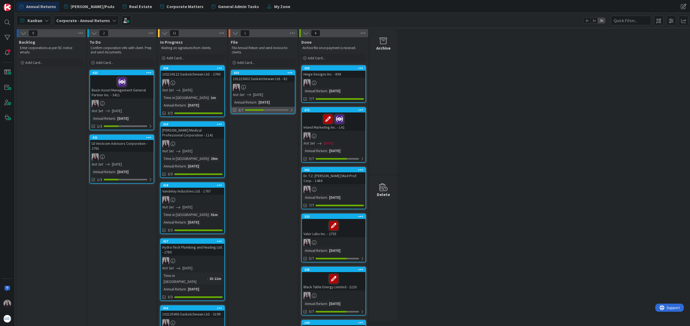
click at [291, 110] on div at bounding box center [291, 110] width 3 height 4
click at [254, 123] on div "Signed resolutions received from Directors" at bounding box center [266, 123] width 54 height 4
click at [235, 122] on icon at bounding box center [235, 123] width 4 height 4
click at [235, 128] on icon at bounding box center [235, 130] width 4 height 4
click at [235, 122] on icon at bounding box center [235, 123] width 4 height 4
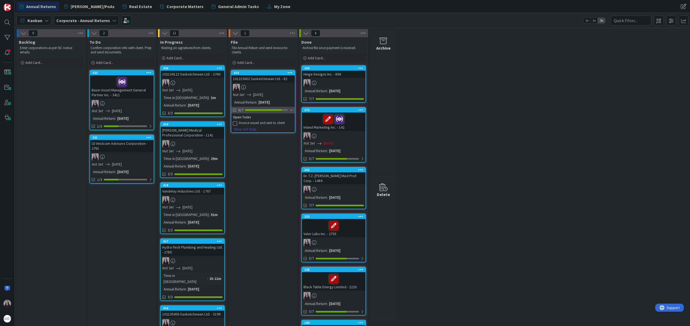
click at [292, 110] on div at bounding box center [292, 110] width 4 height 4
